Goal: Obtain resource: Download file/media

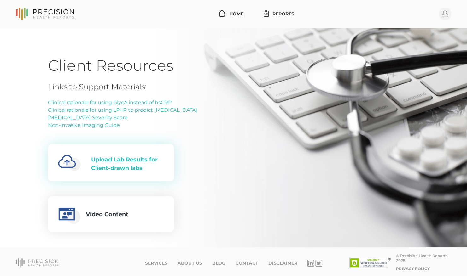
click at [119, 163] on div "Upload Lab Results for Client-drawn labs" at bounding box center [127, 164] width 73 height 17
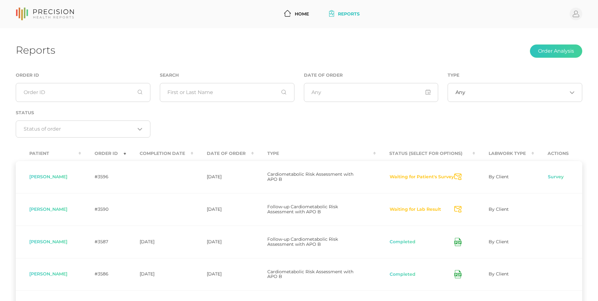
scroll to position [42, 0]
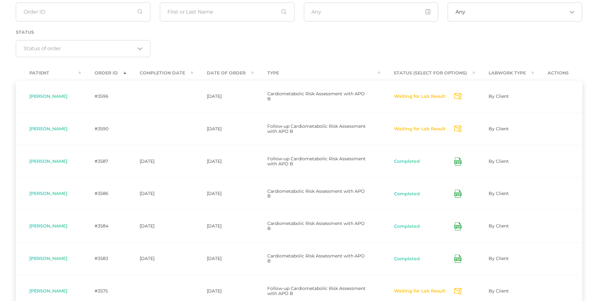
scroll to position [80, 0]
click at [182, 67] on th "Completion Date" at bounding box center [159, 73] width 67 height 14
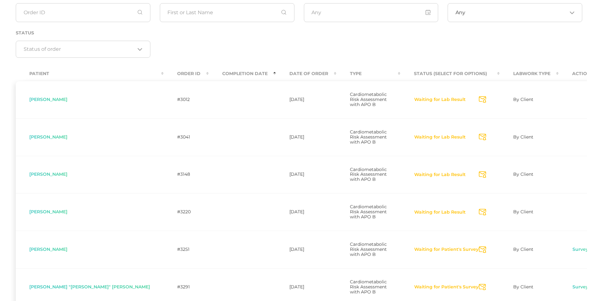
click at [209, 72] on th "Completion Date" at bounding box center [242, 73] width 67 height 14
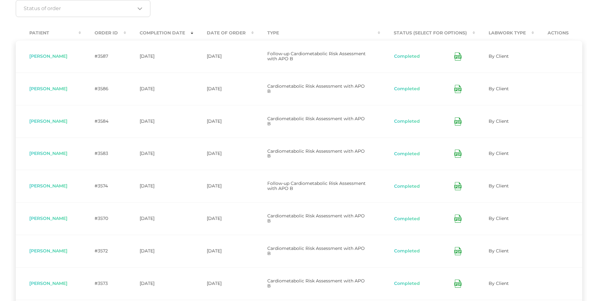
scroll to position [121, 0]
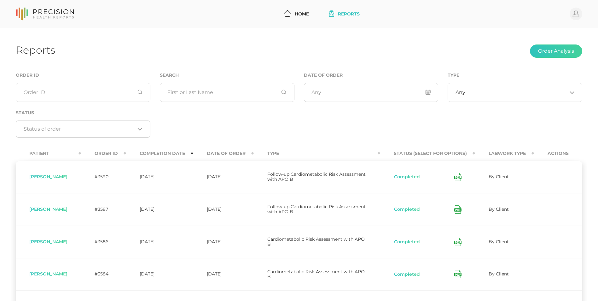
click at [459, 177] on icon at bounding box center [457, 177] width 7 height 8
